Goal: Task Accomplishment & Management: Manage account settings

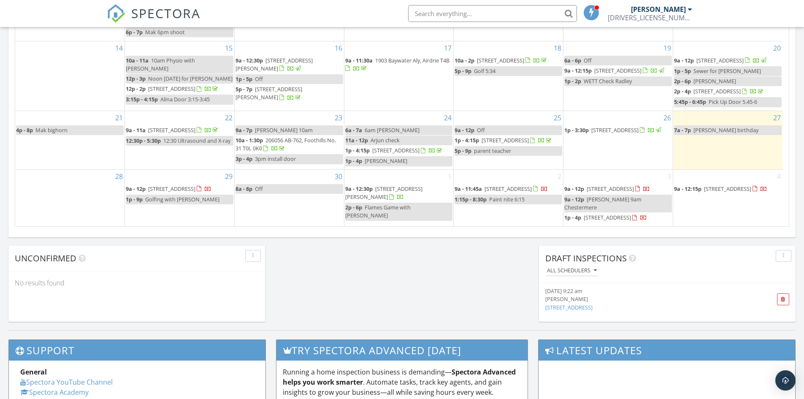
scroll to position [549, 0]
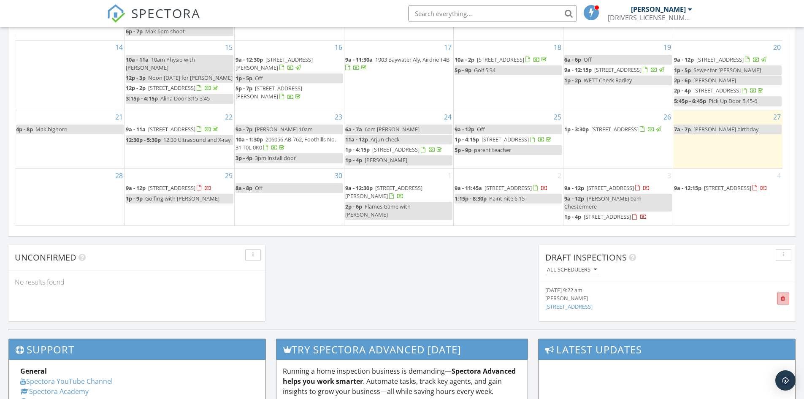
click at [786, 296] on span at bounding box center [783, 299] width 12 height 12
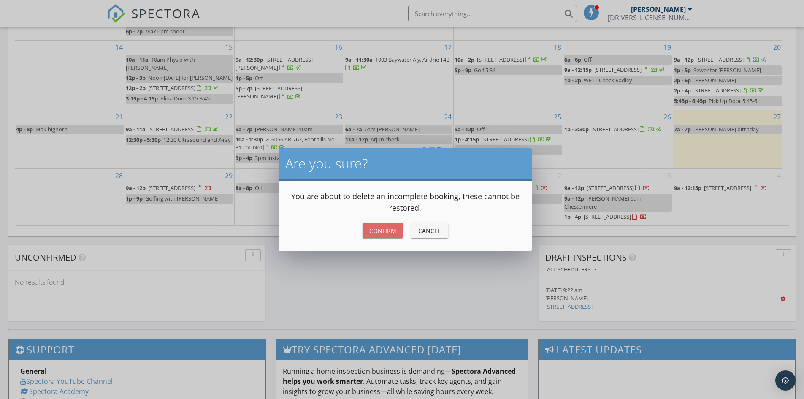
click at [370, 226] on div "Confirm" at bounding box center [382, 230] width 27 height 9
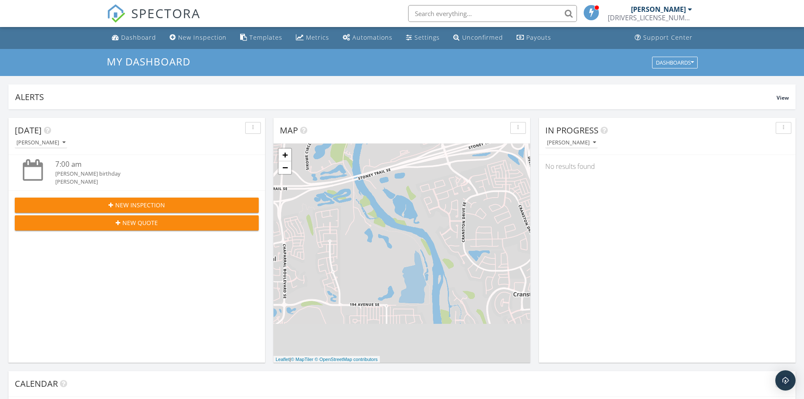
scroll to position [0, 0]
click at [416, 39] on div "Settings" at bounding box center [427, 38] width 25 height 8
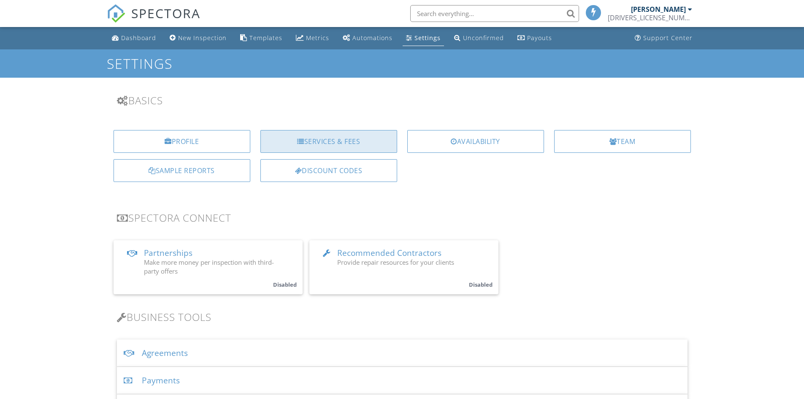
click at [360, 139] on div "Services & Fees" at bounding box center [329, 141] width 137 height 23
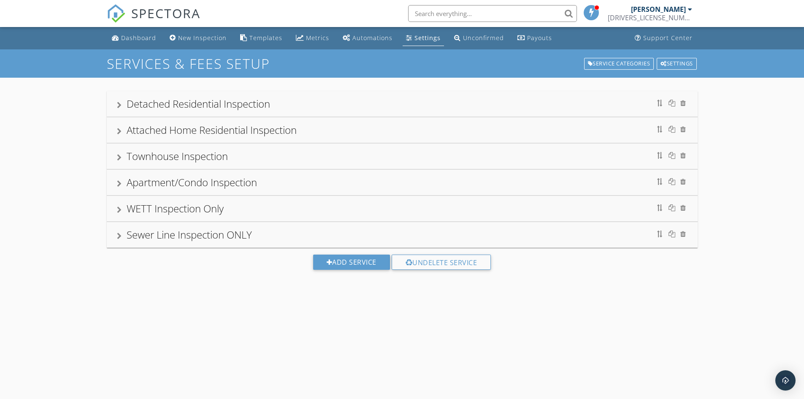
click at [260, 104] on div "Detached Residential Inspection" at bounding box center [199, 104] width 144 height 14
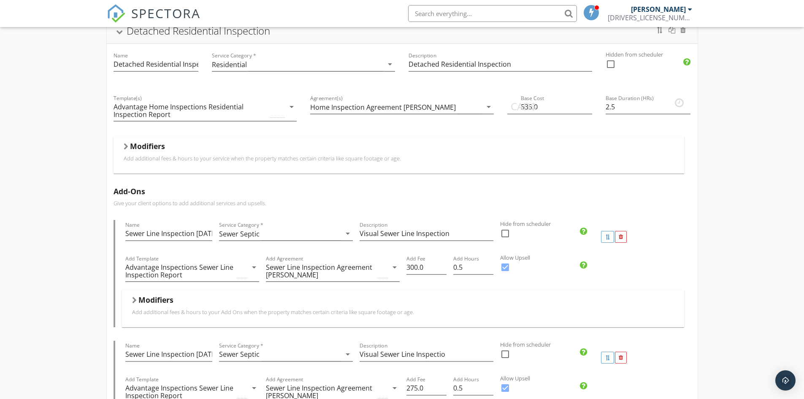
scroll to position [84, 0]
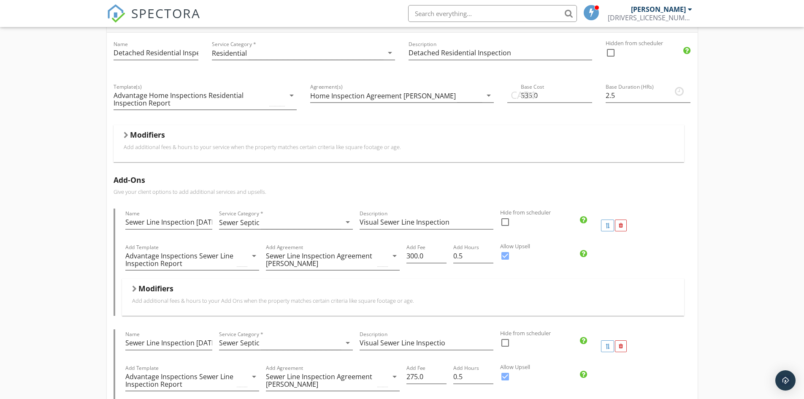
click at [152, 290] on h5 "Modifiers" at bounding box center [156, 288] width 35 height 8
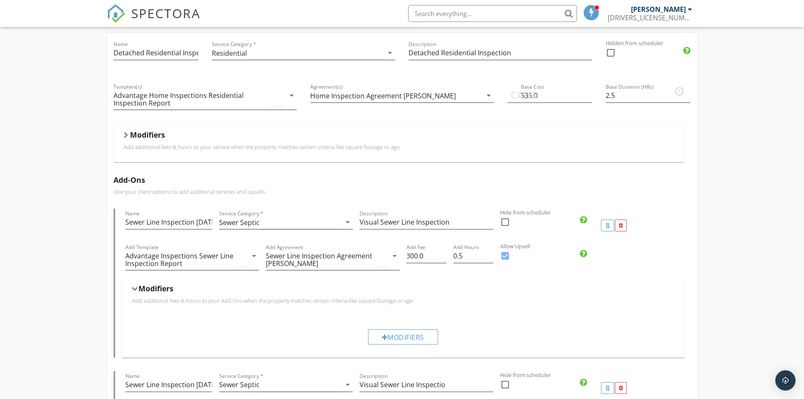
click at [158, 136] on h5 "Modifiers" at bounding box center [147, 134] width 35 height 8
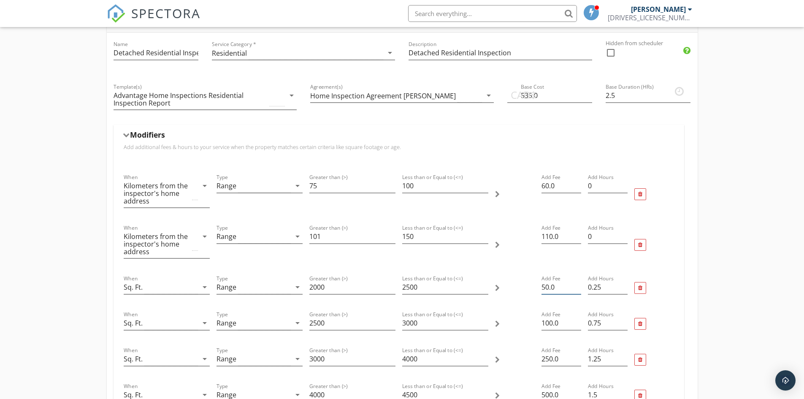
click at [560, 288] on input "50.0" at bounding box center [562, 287] width 40 height 14
click at [541, 92] on input "535.0" at bounding box center [550, 96] width 85 height 14
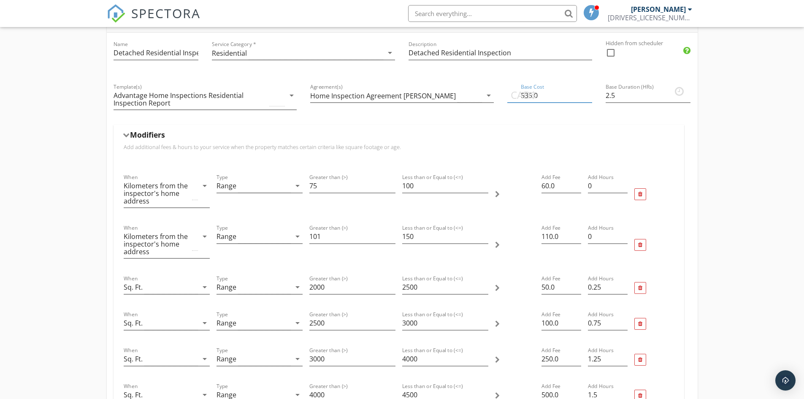
click at [541, 92] on input "535.0" at bounding box center [550, 96] width 85 height 14
type input "540"
click at [536, 111] on div "CAD$ Base Cost 540" at bounding box center [550, 100] width 98 height 50
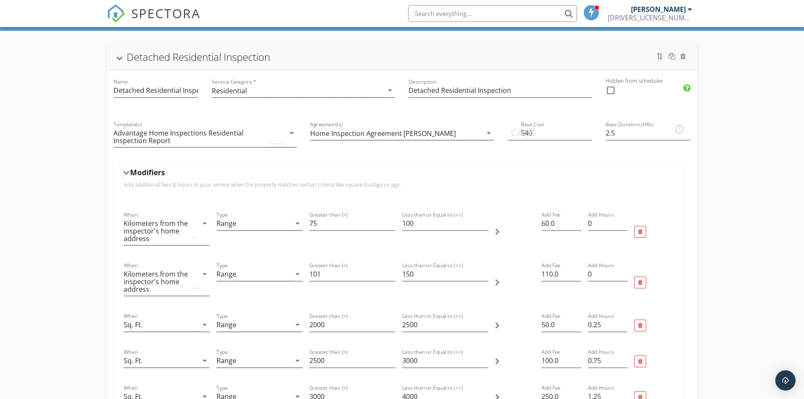
scroll to position [0, 0]
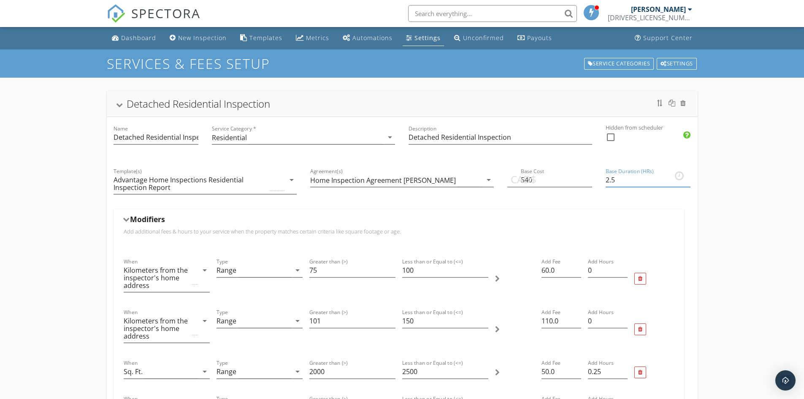
click at [654, 181] on input "2.5" at bounding box center [648, 180] width 85 height 14
drag, startPoint x: 654, startPoint y: 181, endPoint x: 646, endPoint y: 182, distance: 8.1
click at [653, 181] on input "2.5" at bounding box center [648, 180] width 85 height 14
type input "2.75"
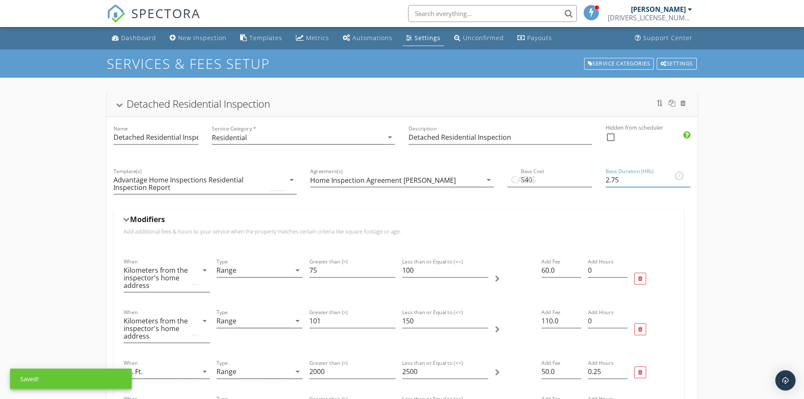
click at [135, 35] on div "Dashboard" at bounding box center [138, 38] width 35 height 8
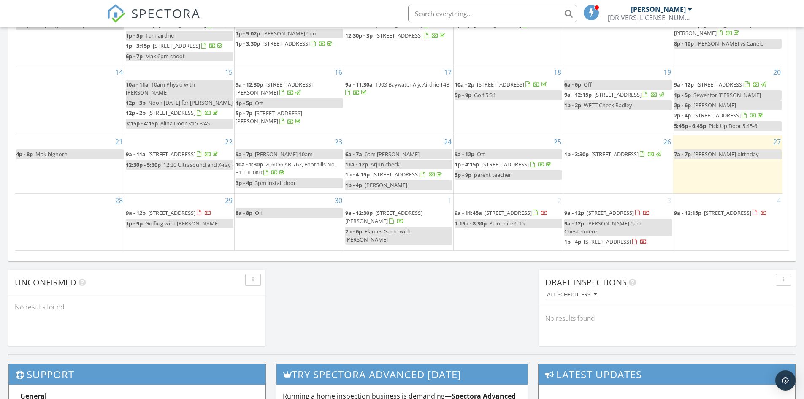
scroll to position [451, 0]
